Goal: Task Accomplishment & Management: Complete application form

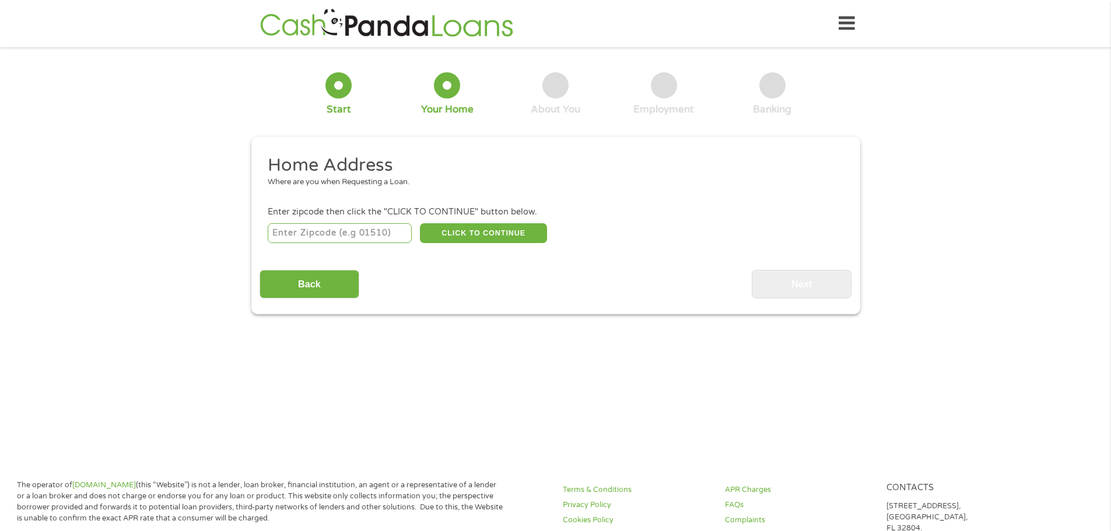
click at [349, 232] on input "number" at bounding box center [340, 233] width 144 height 20
type input "77807"
click at [463, 233] on button "CLICK TO CONTINUE" at bounding box center [483, 233] width 127 height 20
type input "77807"
type input "[PERSON_NAME]"
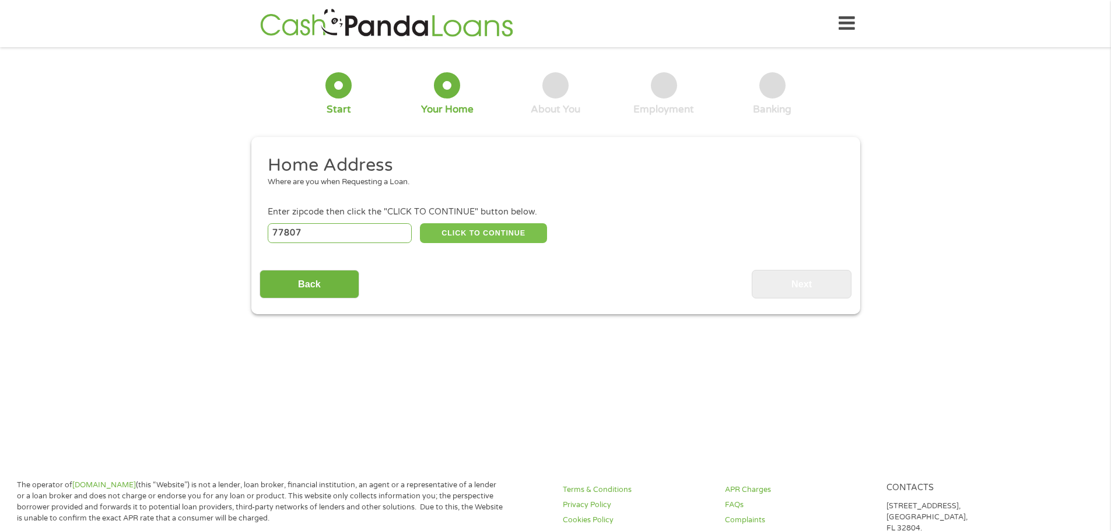
select select "[US_STATE]"
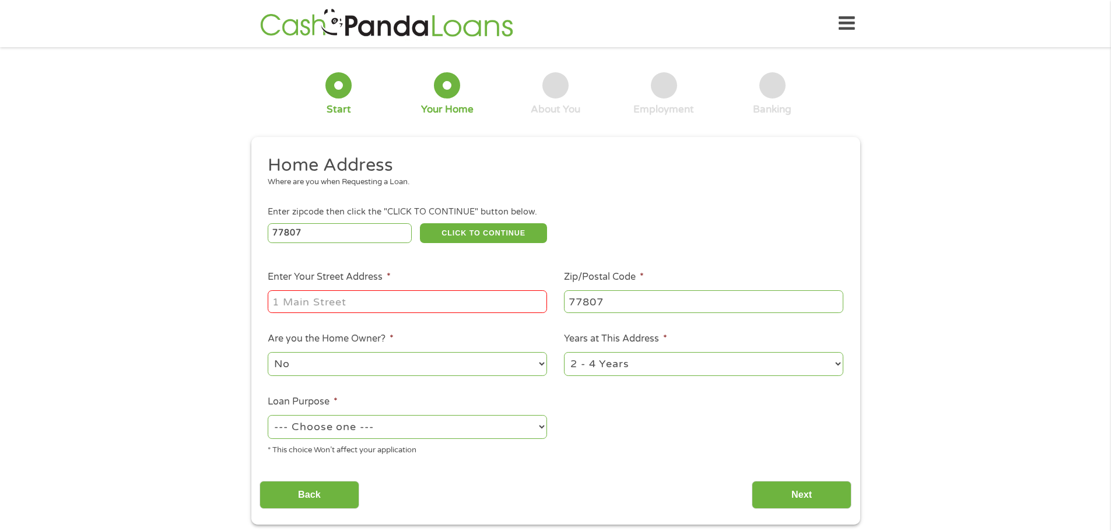
click at [302, 308] on input "Enter Your Street Address *" at bounding box center [407, 301] width 279 height 22
type input "[STREET_ADDRESS]"
click at [424, 432] on select "--- Choose one --- Pay Bills Debt Consolidation Home Improvement Major Purchase…" at bounding box center [407, 427] width 279 height 24
select select "paybills"
click at [268, 415] on select "--- Choose one --- Pay Bills Debt Consolidation Home Improvement Major Purchase…" at bounding box center [407, 427] width 279 height 24
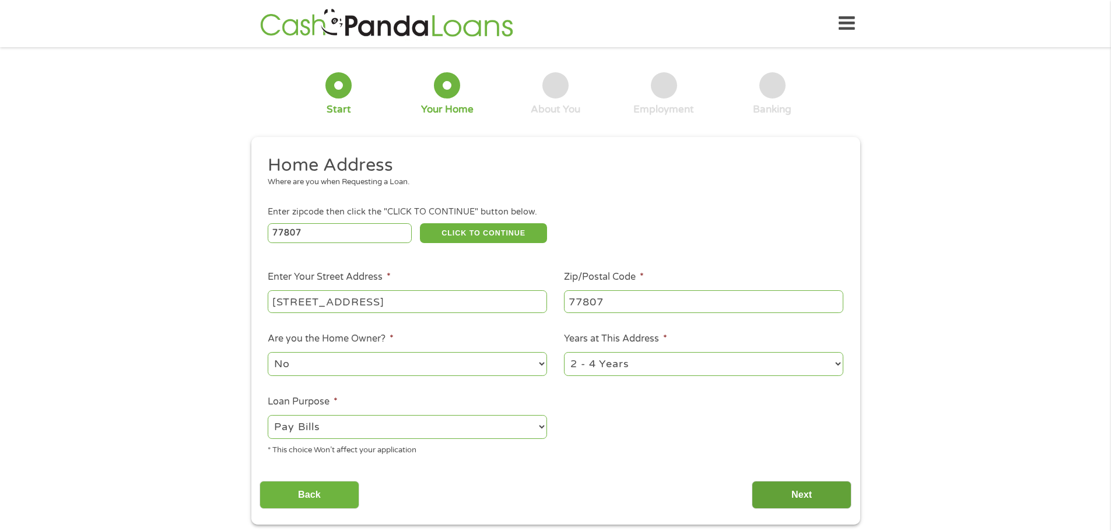
click at [812, 498] on input "Next" at bounding box center [801, 495] width 100 height 29
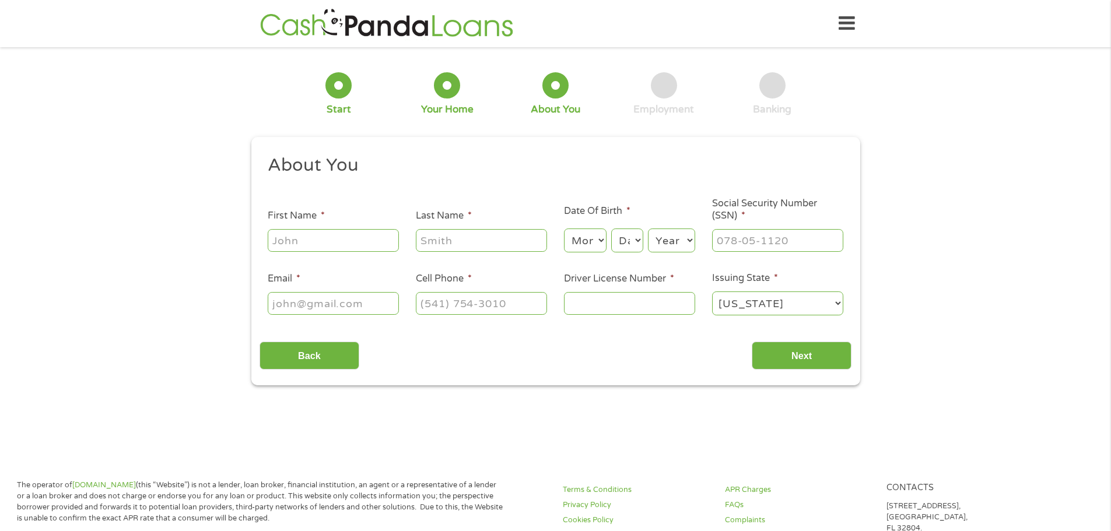
click at [345, 259] on ul "About You This field is hidden when viewing the form Title * --- Choose one ---…" at bounding box center [555, 240] width 592 height 172
click at [338, 244] on input "First Name *" at bounding box center [333, 240] width 131 height 22
type input "[PERSON_NAME]"
type input "StokesHardin"
click at [595, 242] on select "Month 1 2 3 4 5 6 7 8 9 10 11 12" at bounding box center [585, 241] width 43 height 24
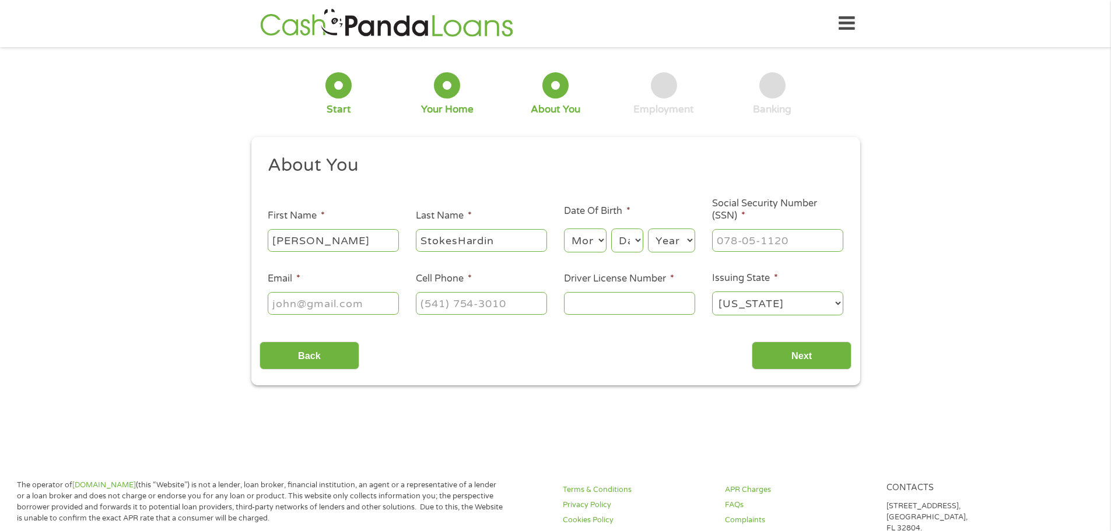
select select "7"
click at [564, 229] on select "Month 1 2 3 4 5 6 7 8 9 10 11 12" at bounding box center [585, 241] width 43 height 24
click at [620, 243] on select "Day 1 2 3 4 5 6 7 8 9 10 11 12 13 14 15 16 17 18 19 20 21 22 23 24 25 26 27 28 …" at bounding box center [626, 241] width 31 height 24
select select "31"
click at [611, 229] on select "Day 1 2 3 4 5 6 7 8 9 10 11 12 13 14 15 16 17 18 19 20 21 22 23 24 25 26 27 28 …" at bounding box center [626, 241] width 31 height 24
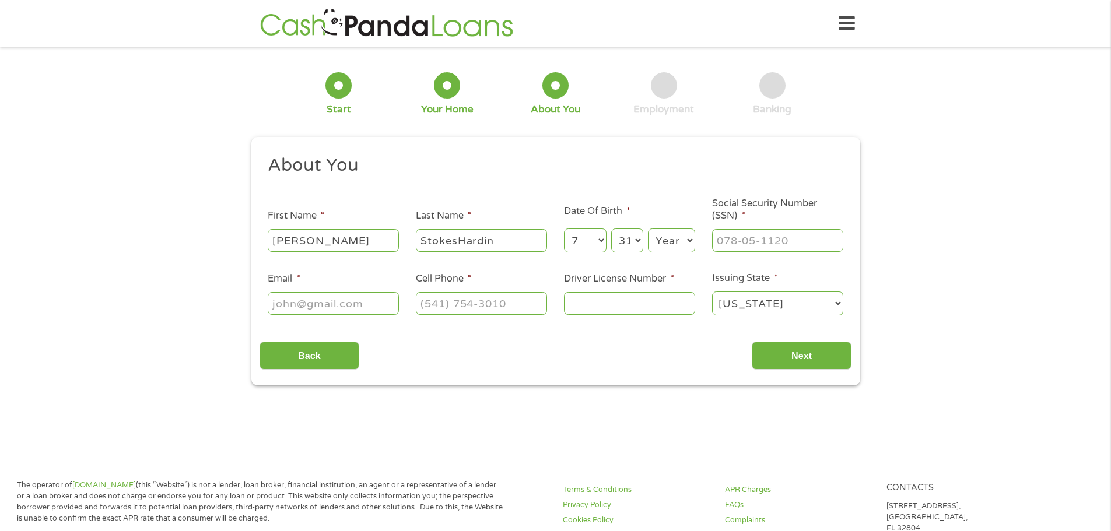
click at [665, 240] on select "Year [DATE] 2006 2005 2004 2003 2002 2001 2000 1999 1998 1997 1996 1995 1994 19…" at bounding box center [671, 241] width 47 height 24
select select "1980"
click at [648, 229] on select "Year [DATE] 2006 2005 2004 2003 2002 2001 2000 1999 1998 1997 1996 1995 1994 19…" at bounding box center [671, 241] width 47 height 24
click at [732, 236] on input "___-__-____" at bounding box center [777, 240] width 131 height 22
type input "466-69-8932"
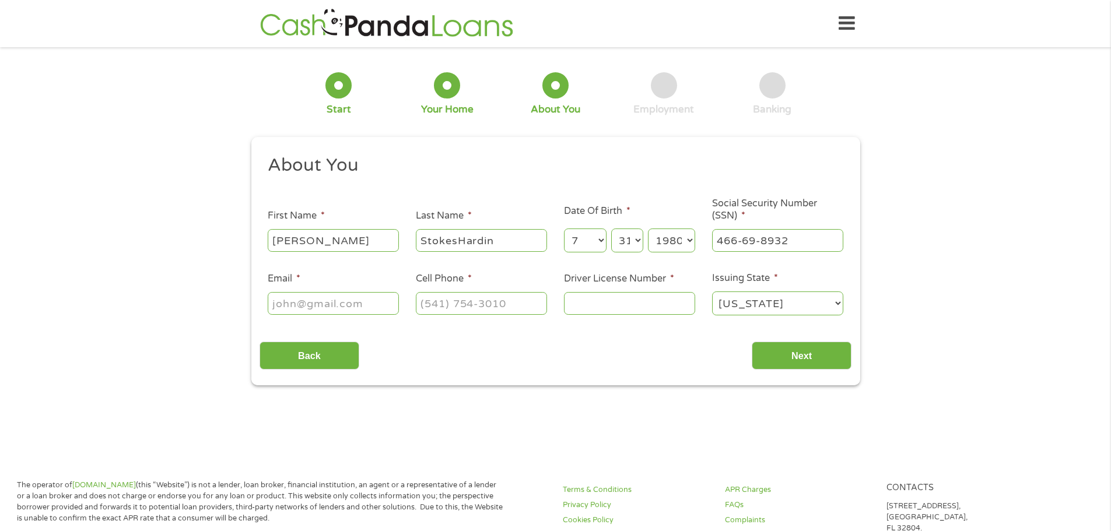
click at [380, 308] on input "Email *" at bounding box center [333, 303] width 131 height 22
type input "[EMAIL_ADDRESS][DOMAIN_NAME]"
type input "[PHONE_NUMBER]"
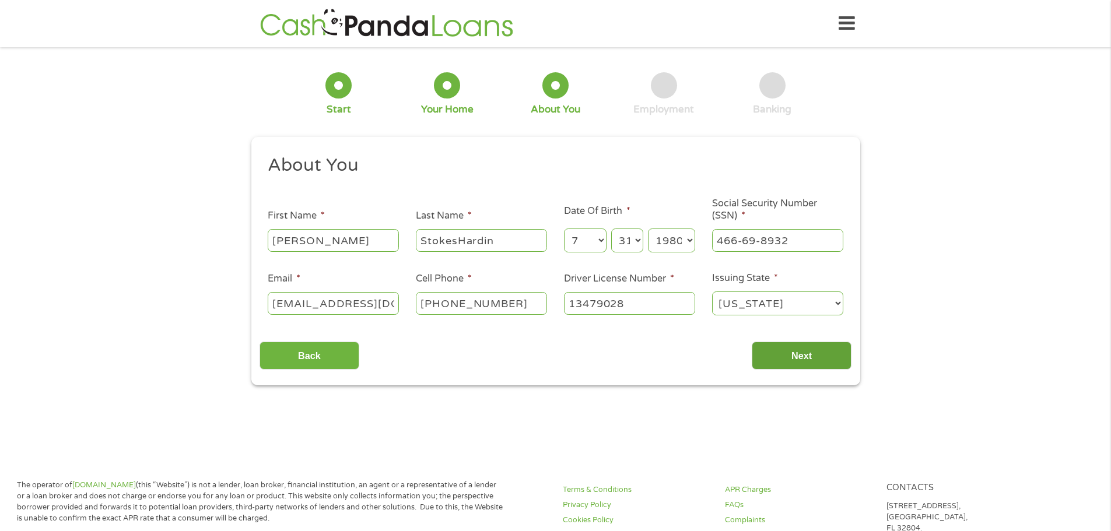
type input "13479028"
click at [810, 361] on input "Next" at bounding box center [801, 356] width 100 height 29
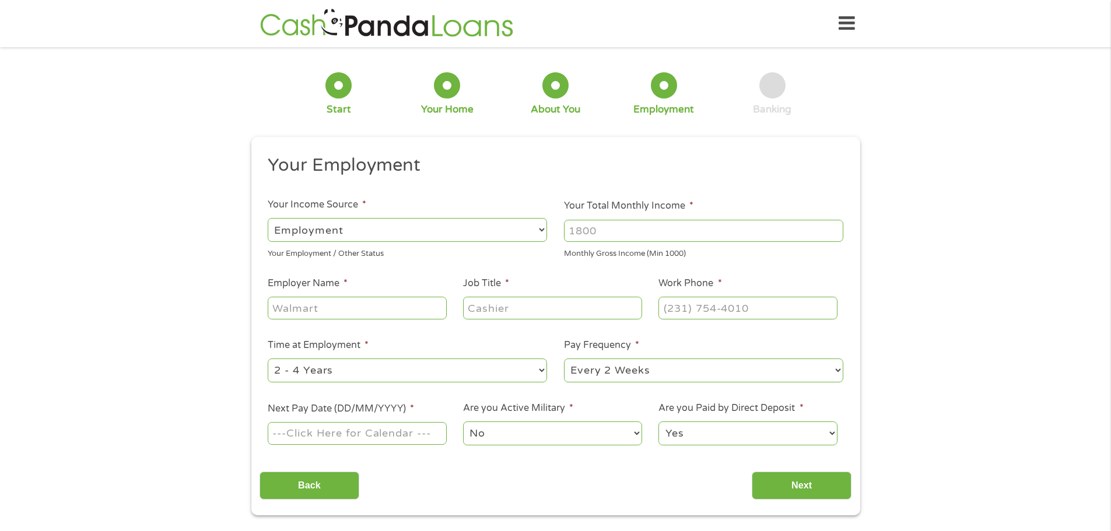
click at [603, 234] on input "Your Total Monthly Income *" at bounding box center [703, 231] width 279 height 22
click at [610, 226] on input "Your Total Monthly Income *" at bounding box center [703, 231] width 279 height 22
type input "4456"
click at [390, 313] on input "Employer Name *" at bounding box center [357, 308] width 178 height 22
type input "St. [PERSON_NAME] Health Normangee"
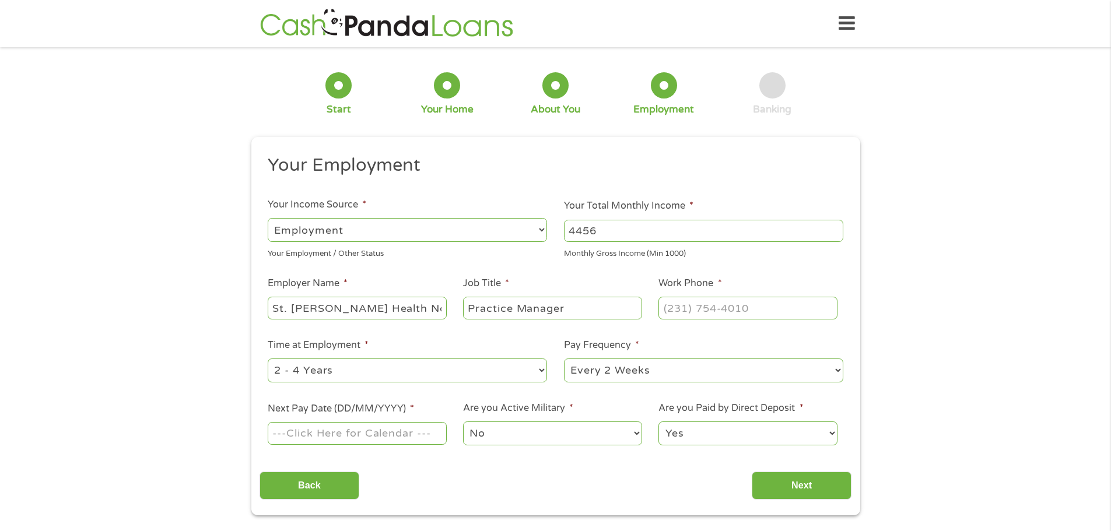
type input "Practice Manager"
type input "[PHONE_NUMBER]"
click at [644, 365] on select "--- Choose one --- Every 2 Weeks Every Week Monthly Semi-Monthly" at bounding box center [703, 371] width 279 height 24
click at [700, 438] on select "Yes No" at bounding box center [747, 433] width 178 height 24
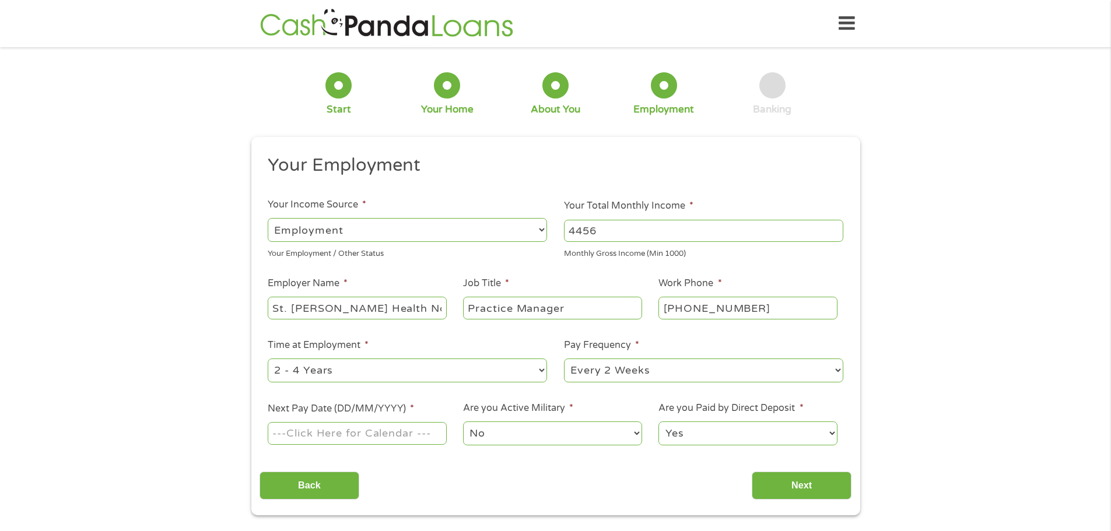
click at [700, 439] on select "Yes No" at bounding box center [747, 433] width 178 height 24
click at [383, 430] on input "Next Pay Date (DD/MM/YYYY) *" at bounding box center [357, 433] width 178 height 22
type input "[DATE]"
click at [695, 378] on select "--- Choose one --- Every 2 Weeks Every Week Monthly Semi-Monthly" at bounding box center [703, 371] width 279 height 24
select select "monthly"
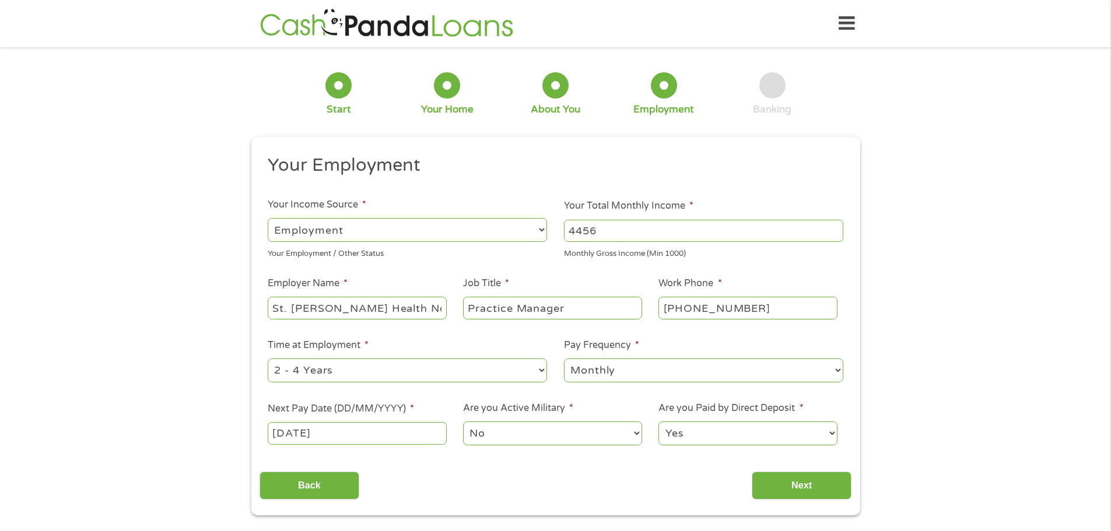
click at [564, 359] on select "--- Choose one --- Every 2 Weeks Every Week Monthly Semi-Monthly" at bounding box center [703, 371] width 279 height 24
click at [769, 476] on input "Next" at bounding box center [801, 486] width 100 height 29
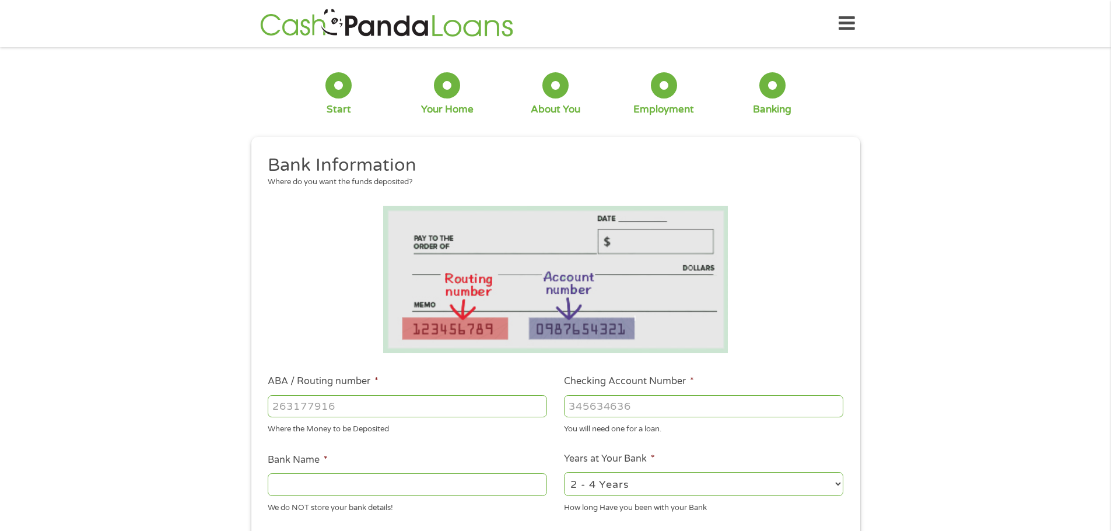
click at [331, 408] on input "ABA / Routing number *" at bounding box center [407, 406] width 279 height 22
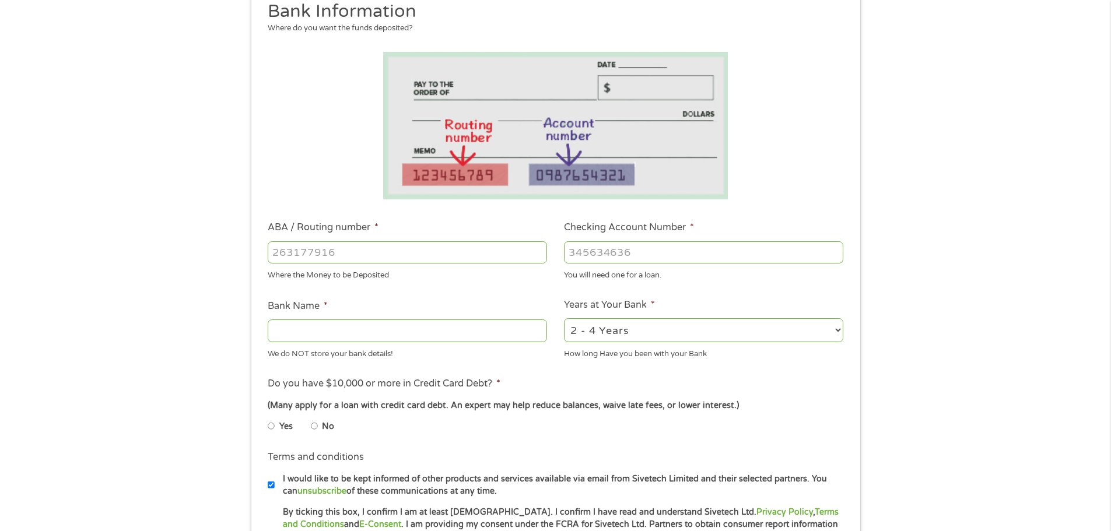
scroll to position [408, 0]
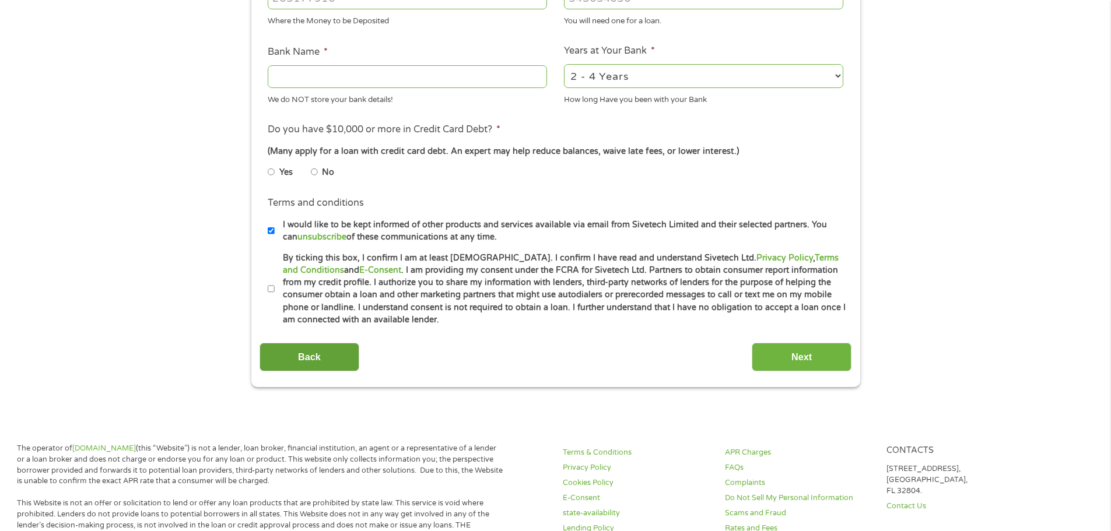
click at [325, 363] on input "Back" at bounding box center [309, 357] width 100 height 29
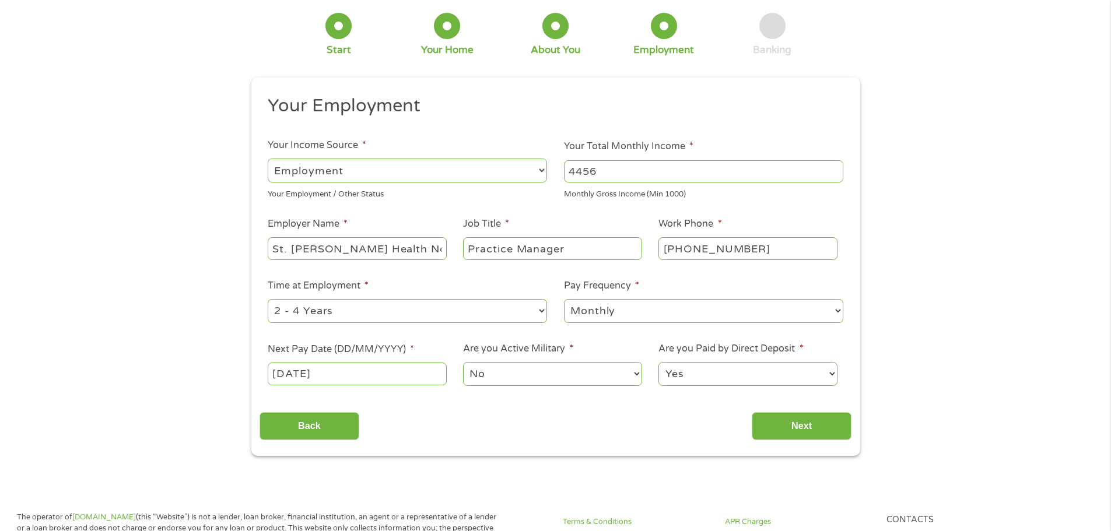
scroll to position [0, 0]
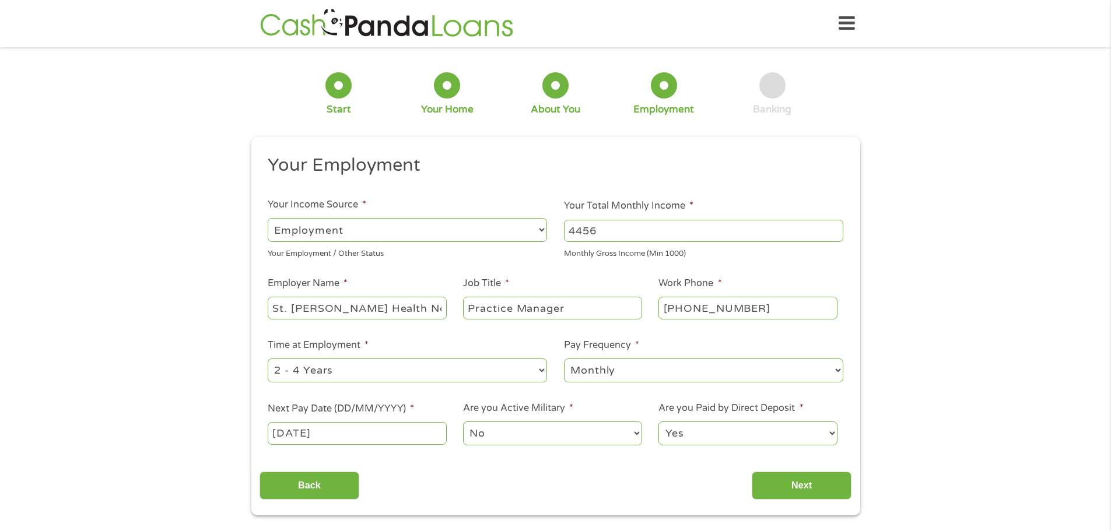
click at [628, 377] on select "--- Choose one --- Every 2 Weeks Every Week Monthly Semi-Monthly" at bounding box center [703, 371] width 279 height 24
select select "semimonthly"
click at [564, 359] on select "--- Choose one --- Every 2 Weeks Every Week Monthly Semi-Monthly" at bounding box center [703, 371] width 279 height 24
click at [780, 485] on input "Next" at bounding box center [801, 486] width 100 height 29
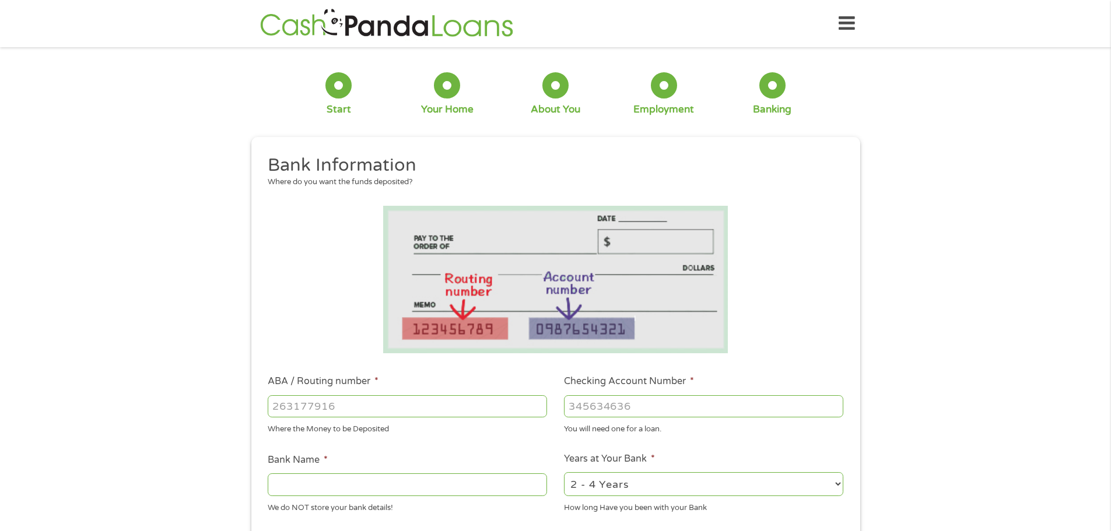
scroll to position [5, 5]
click at [340, 409] on input "ABA / Routing number *" at bounding box center [407, 406] width 279 height 22
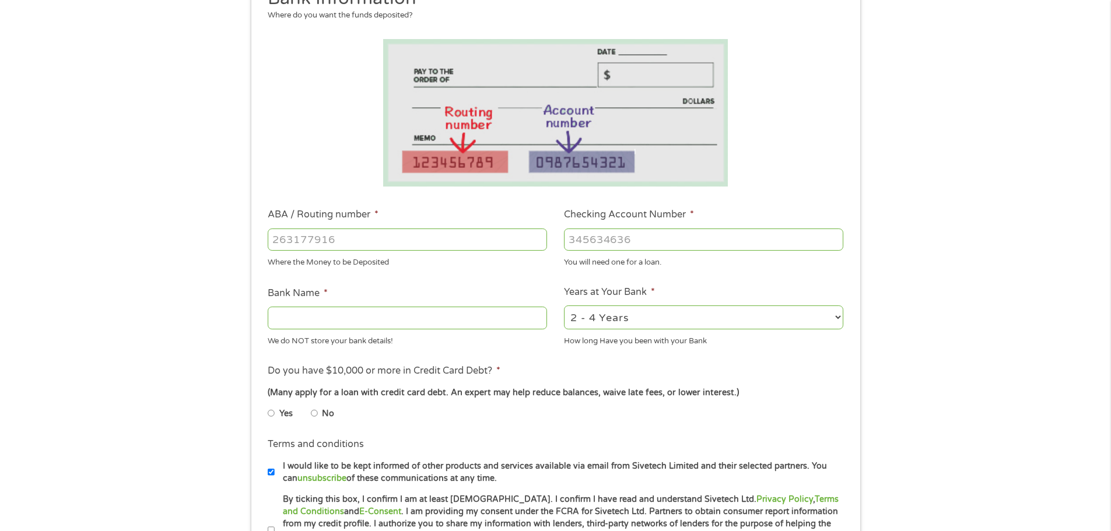
scroll to position [291, 0]
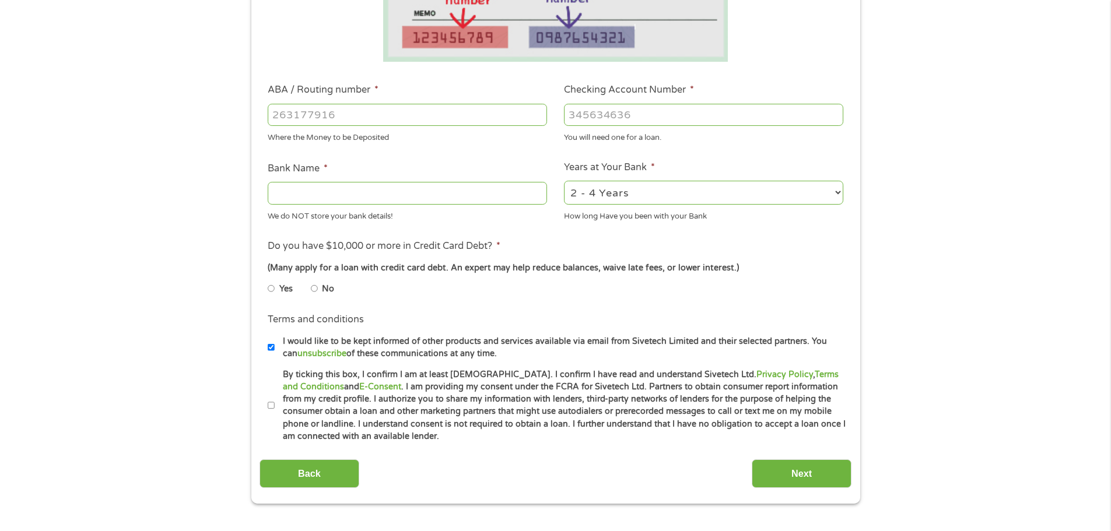
click at [339, 112] on input "ABA / Routing number *" at bounding box center [407, 115] width 279 height 22
type input "111900659"
type input "[PERSON_NAME] FARGO BANK"
type input "111900659"
click at [620, 136] on div "You will need one for a loan." at bounding box center [703, 136] width 279 height 16
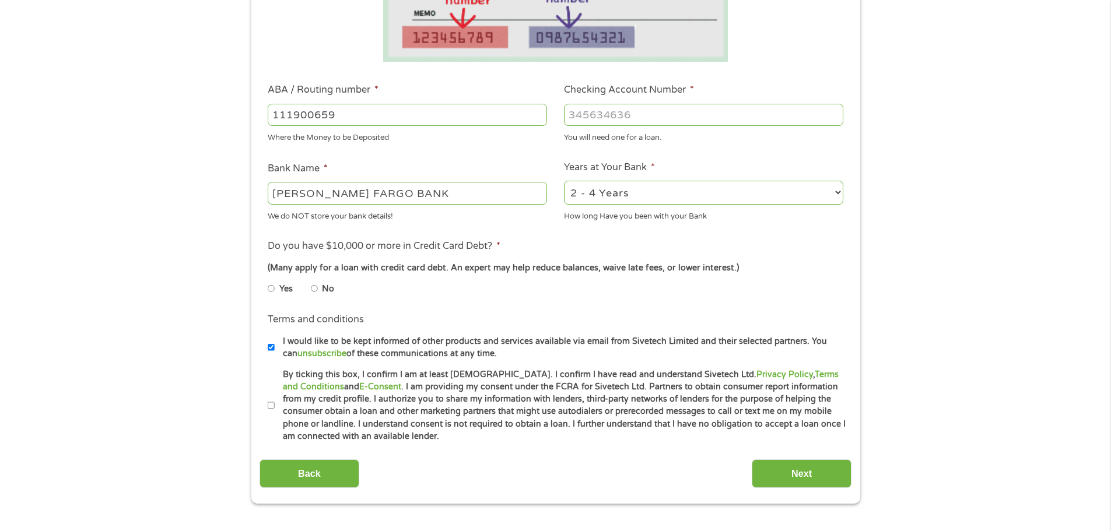
drag, startPoint x: 610, startPoint y: 114, endPoint x: 607, endPoint y: 121, distance: 7.9
click at [610, 115] on input "Checking Account Number *" at bounding box center [703, 115] width 279 height 22
type input "6256338358"
click at [323, 290] on label "No" at bounding box center [328, 289] width 12 height 13
click at [318, 290] on input "No" at bounding box center [314, 288] width 7 height 19
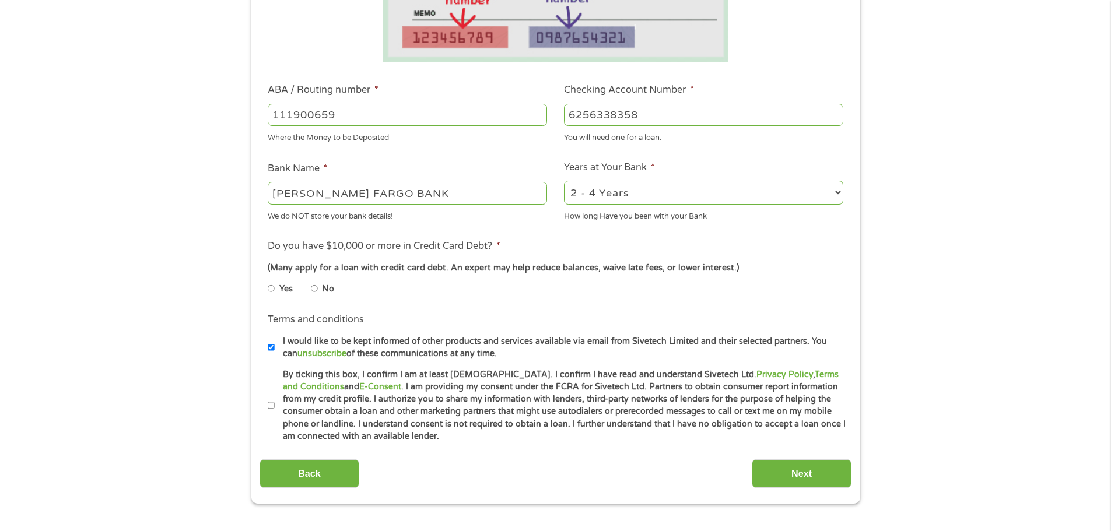
radio input "true"
click at [272, 402] on input "By ticking this box, I confirm I am at least [DEMOGRAPHIC_DATA]. I confirm I ha…" at bounding box center [271, 405] width 7 height 19
checkbox input "true"
click at [789, 206] on div "2 - 4 Years 6 - 12 Months 1 - 2 Years Over 4 Years" at bounding box center [703, 193] width 279 height 28
click at [786, 200] on select "2 - 4 Years 6 - 12 Months 1 - 2 Years Over 4 Years" at bounding box center [703, 193] width 279 height 24
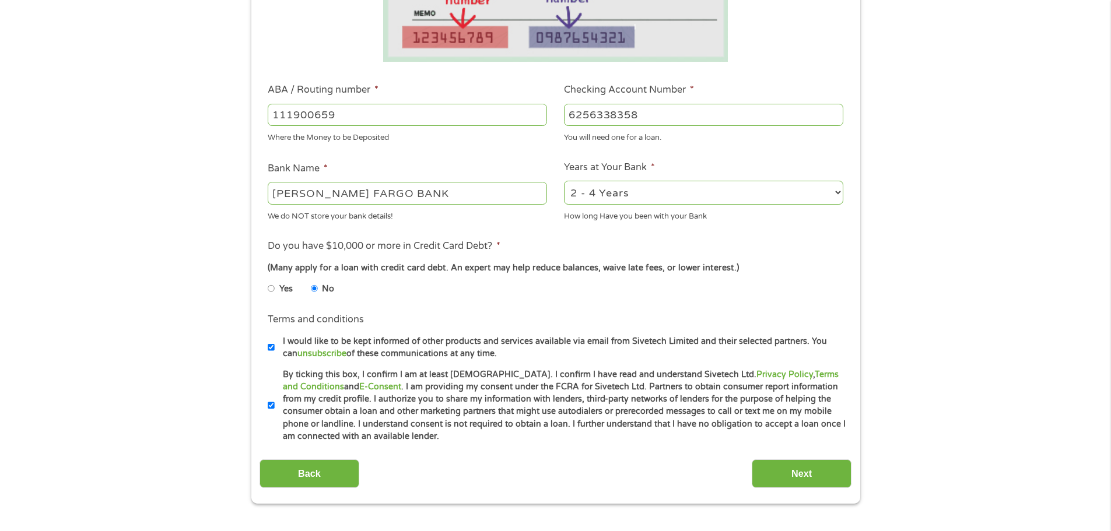
select select "60months"
click at [564, 181] on select "2 - 4 Years 6 - 12 Months 1 - 2 Years Over 4 Years" at bounding box center [703, 193] width 279 height 24
click at [811, 469] on input "Next" at bounding box center [801, 473] width 100 height 29
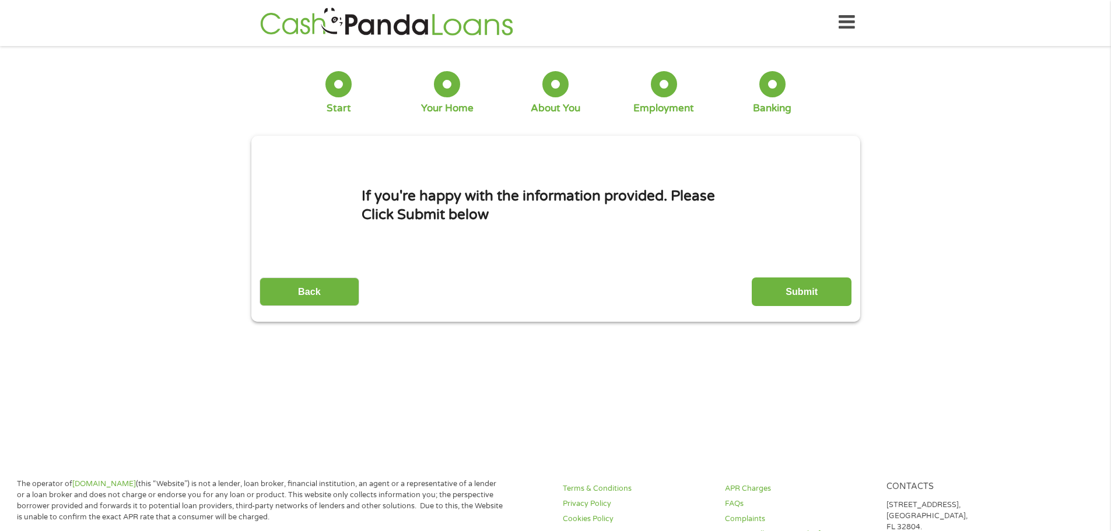
scroll to position [0, 0]
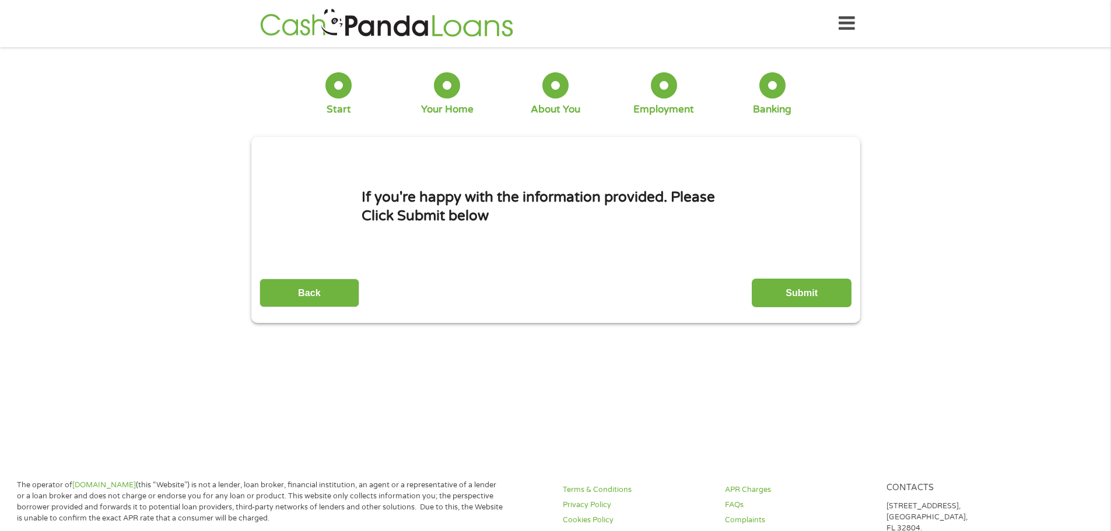
click at [808, 290] on input "Submit" at bounding box center [801, 293] width 100 height 29
